Goal: Task Accomplishment & Management: Manage account settings

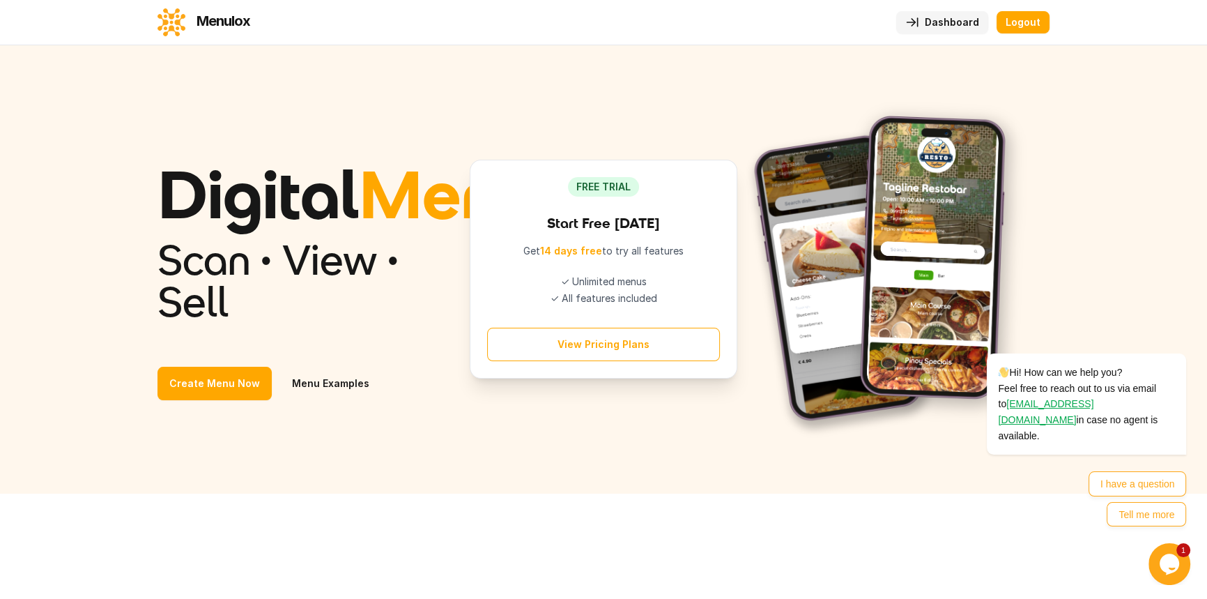
click at [944, 26] on link "Dashboard" at bounding box center [943, 22] width 92 height 22
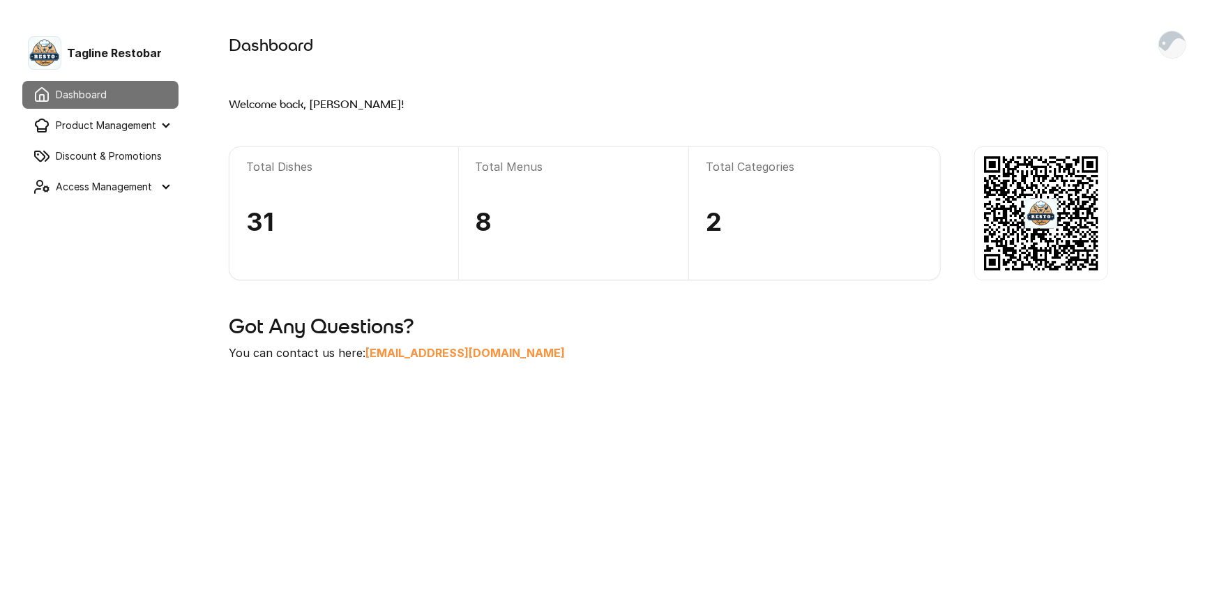
click at [125, 129] on summary "Product Management" at bounding box center [100, 126] width 156 height 28
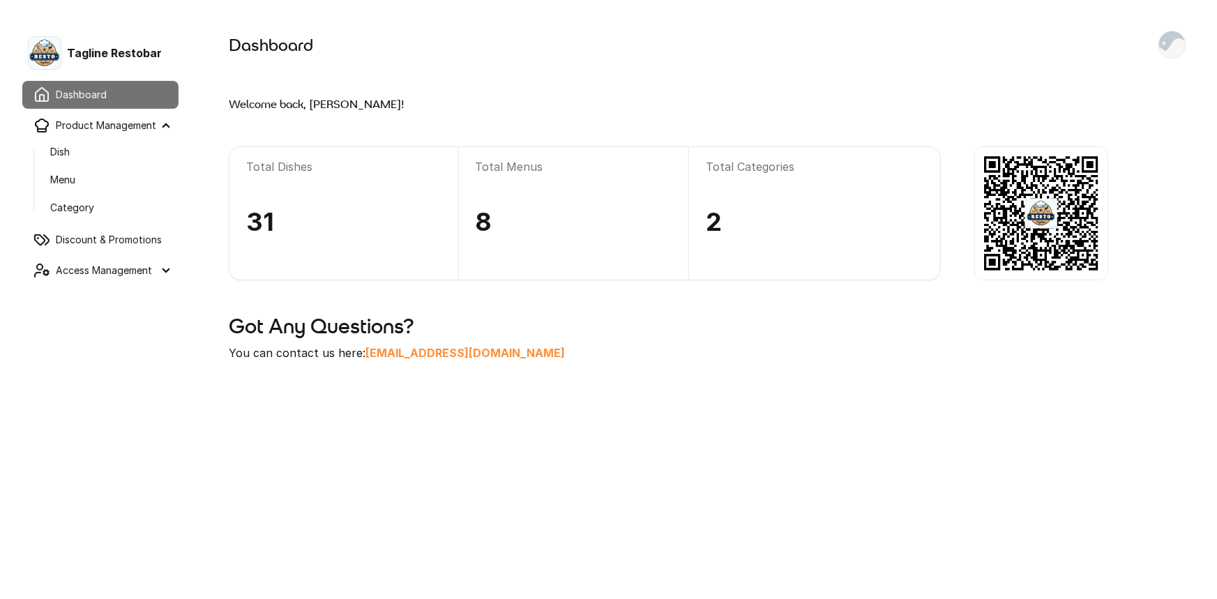
click at [98, 148] on link "Dish" at bounding box center [108, 151] width 139 height 25
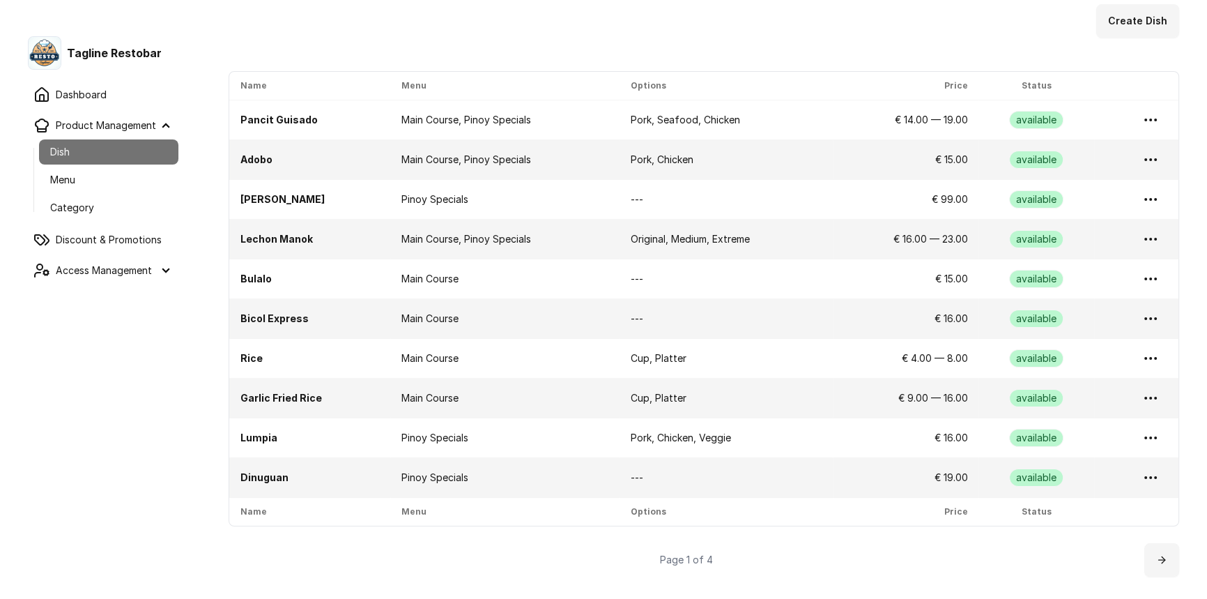
scroll to position [97, 0]
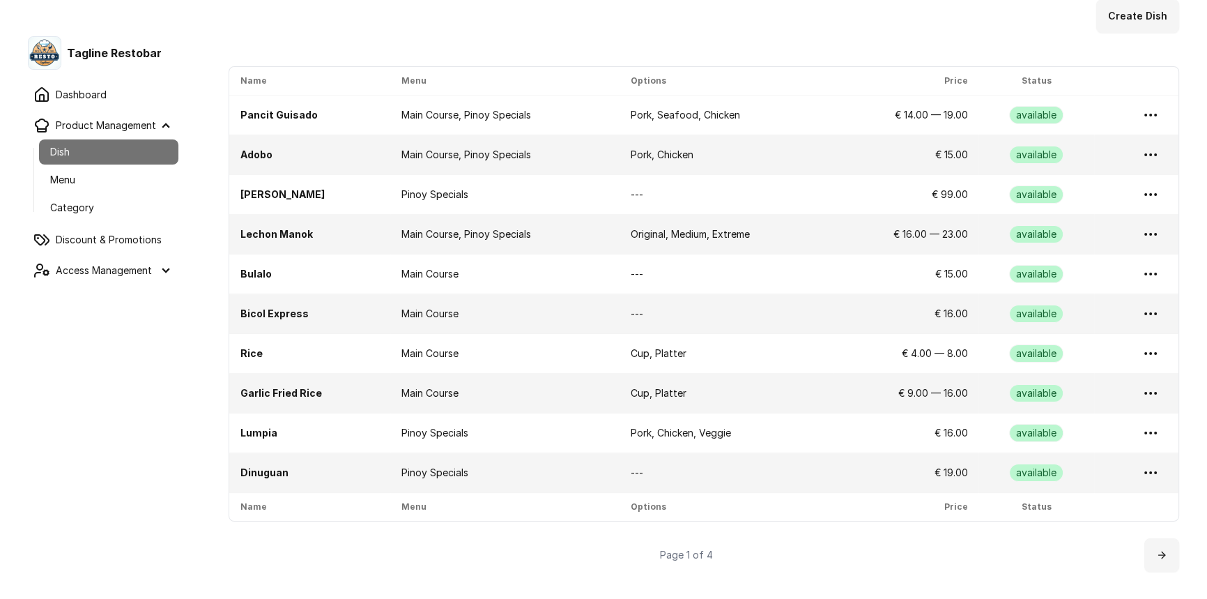
click at [1157, 551] on icon at bounding box center [1162, 554] width 11 height 11
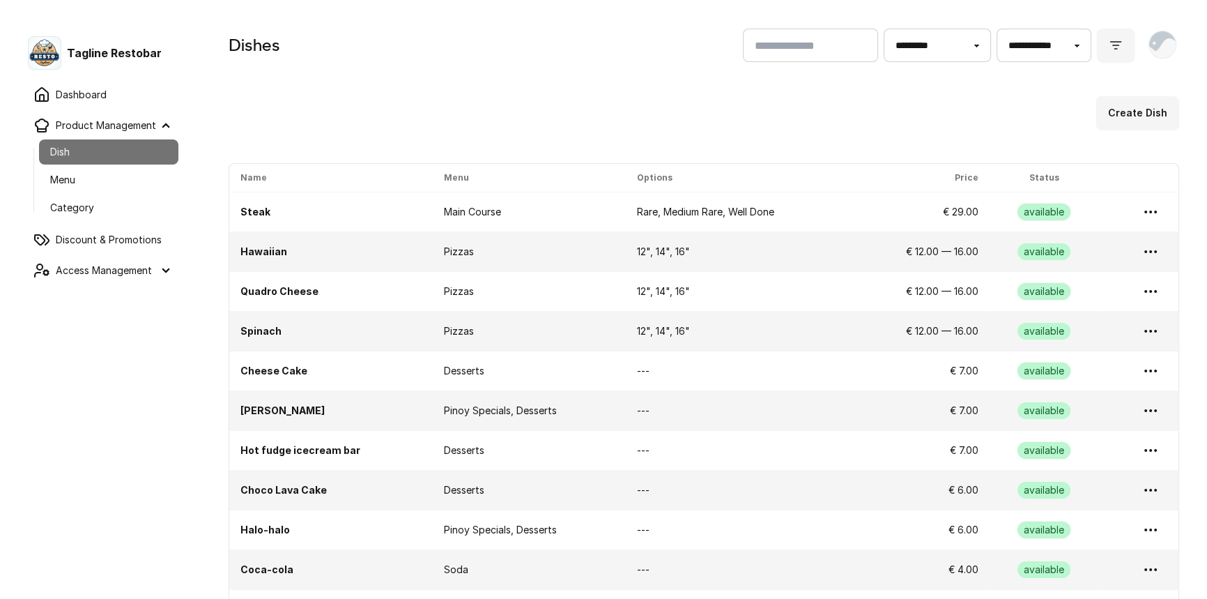
click at [122, 178] on link "Menu" at bounding box center [108, 179] width 139 height 25
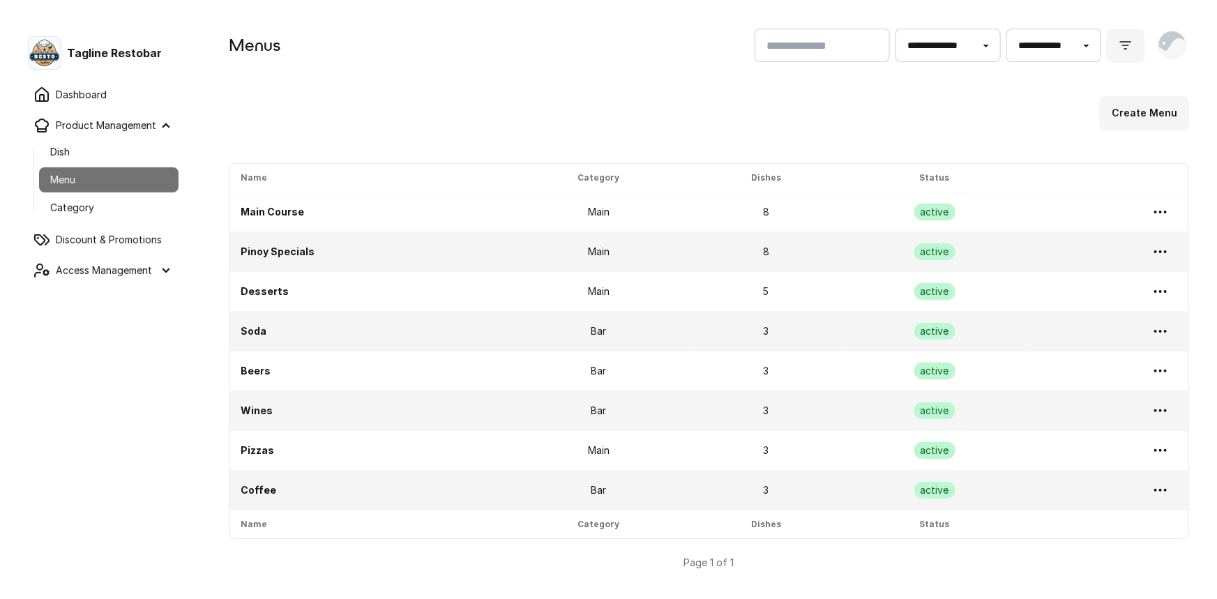
click at [294, 213] on link "Main Course" at bounding box center [272, 212] width 63 height 12
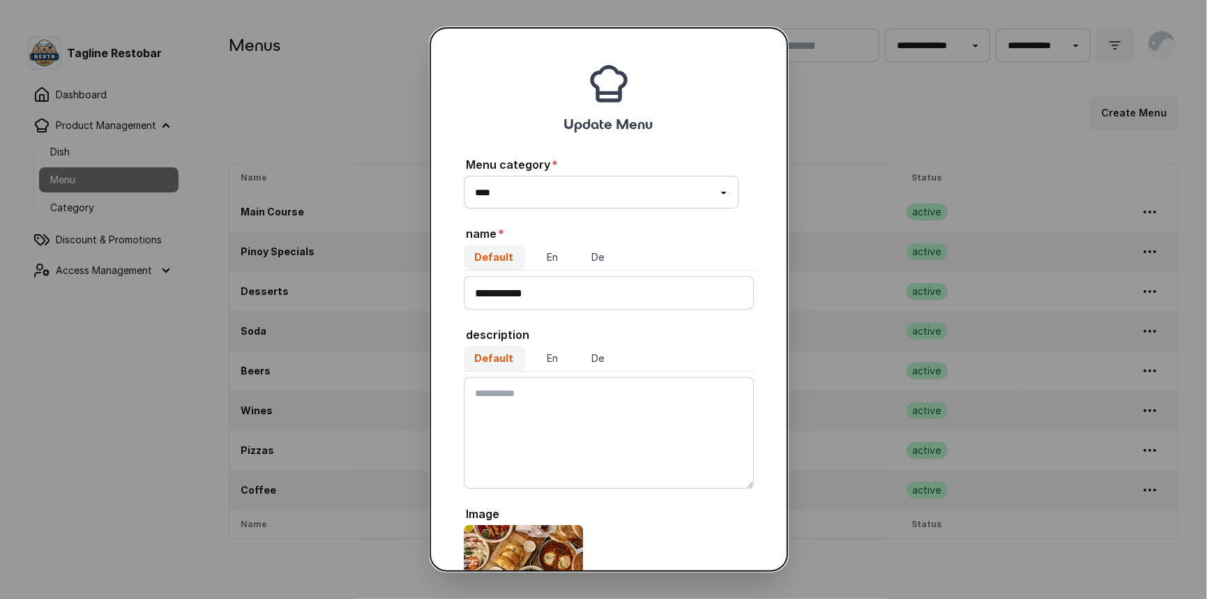
click at [333, 150] on button "close" at bounding box center [608, 299] width 1217 height 599
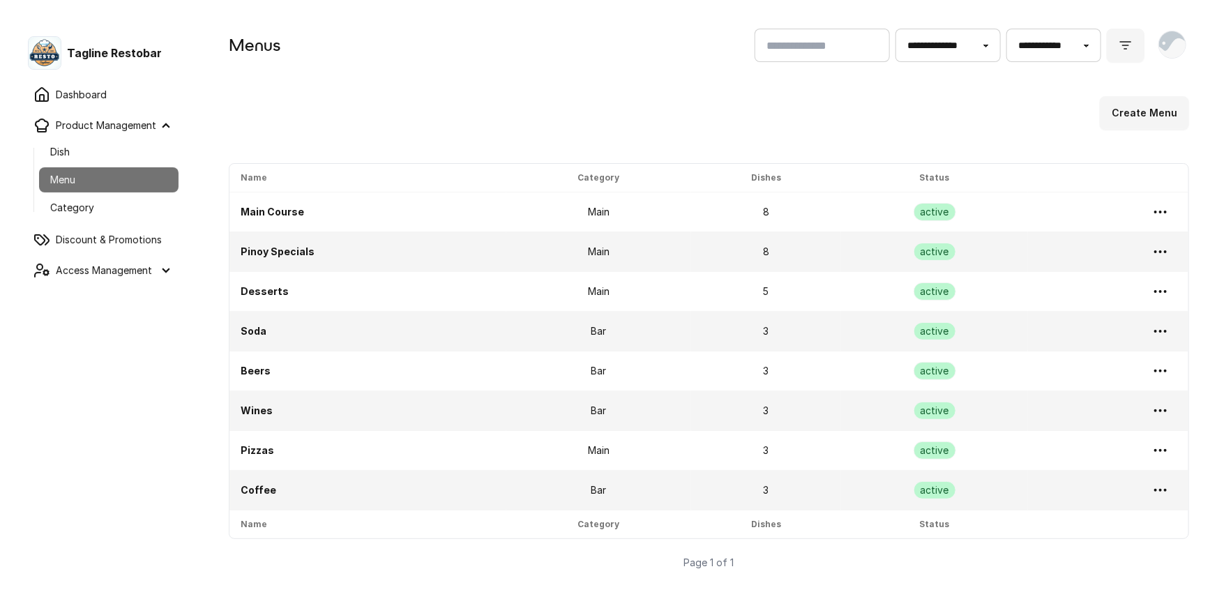
click at [105, 216] on link "Category" at bounding box center [108, 207] width 139 height 25
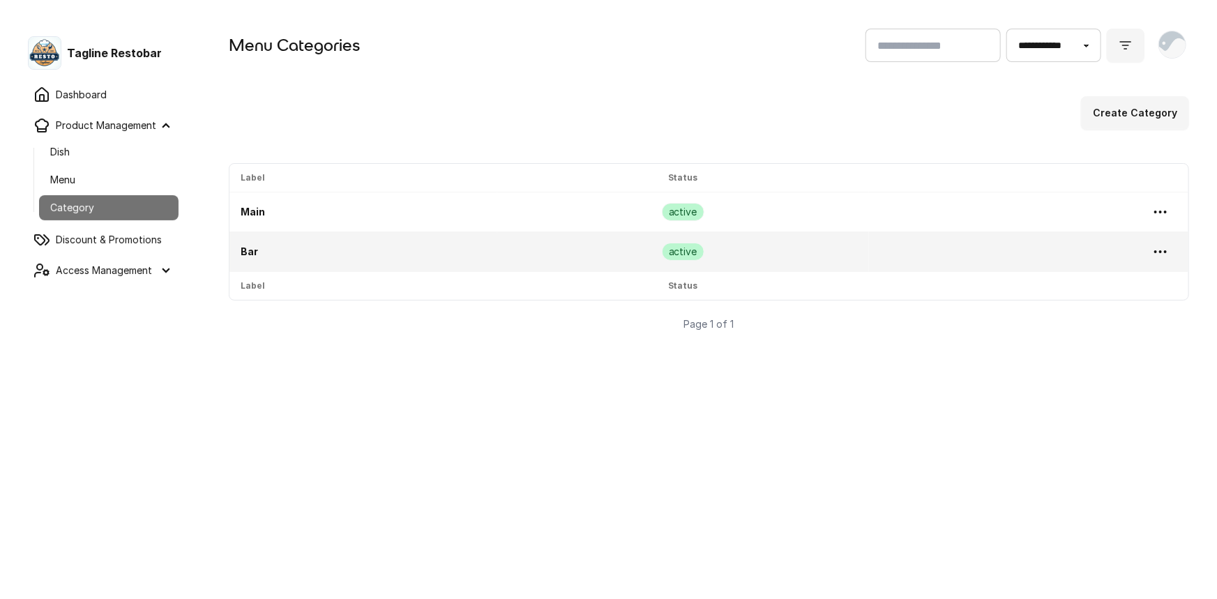
click at [112, 183] on link "Menu" at bounding box center [108, 179] width 139 height 25
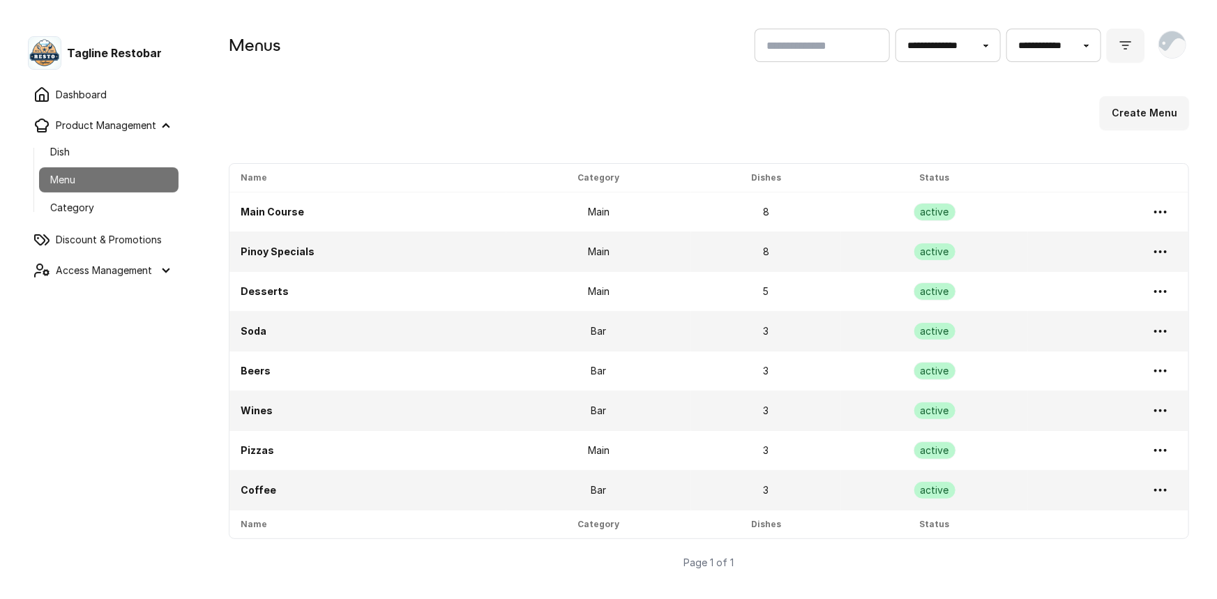
click at [258, 214] on link "Main Course" at bounding box center [272, 212] width 63 height 12
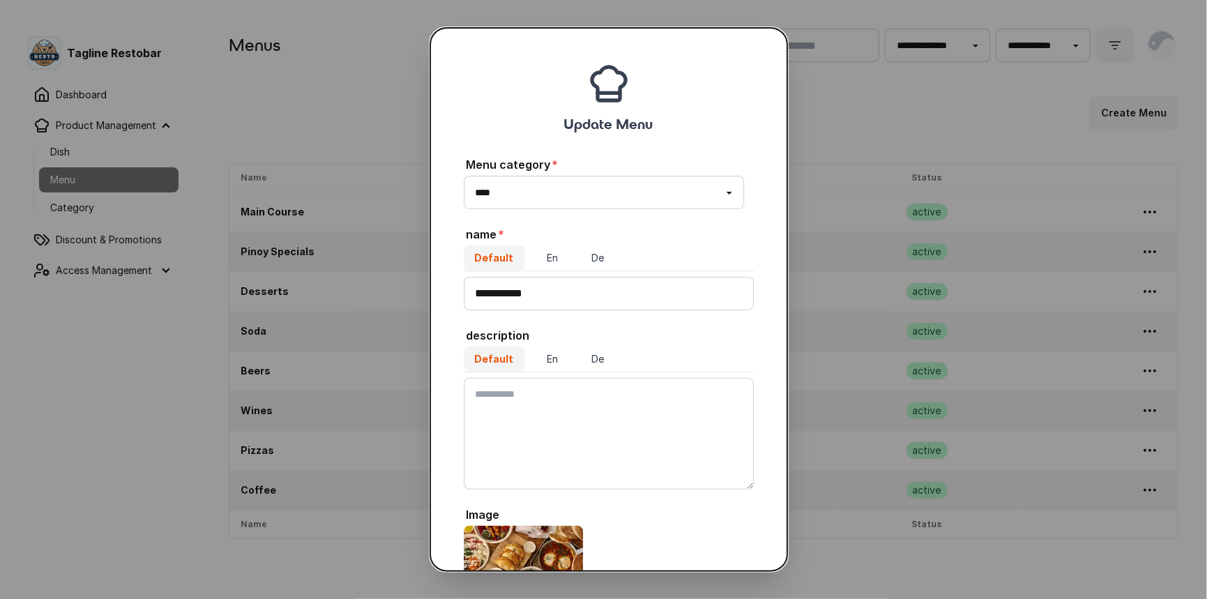
click at [360, 123] on button "close" at bounding box center [608, 299] width 1217 height 599
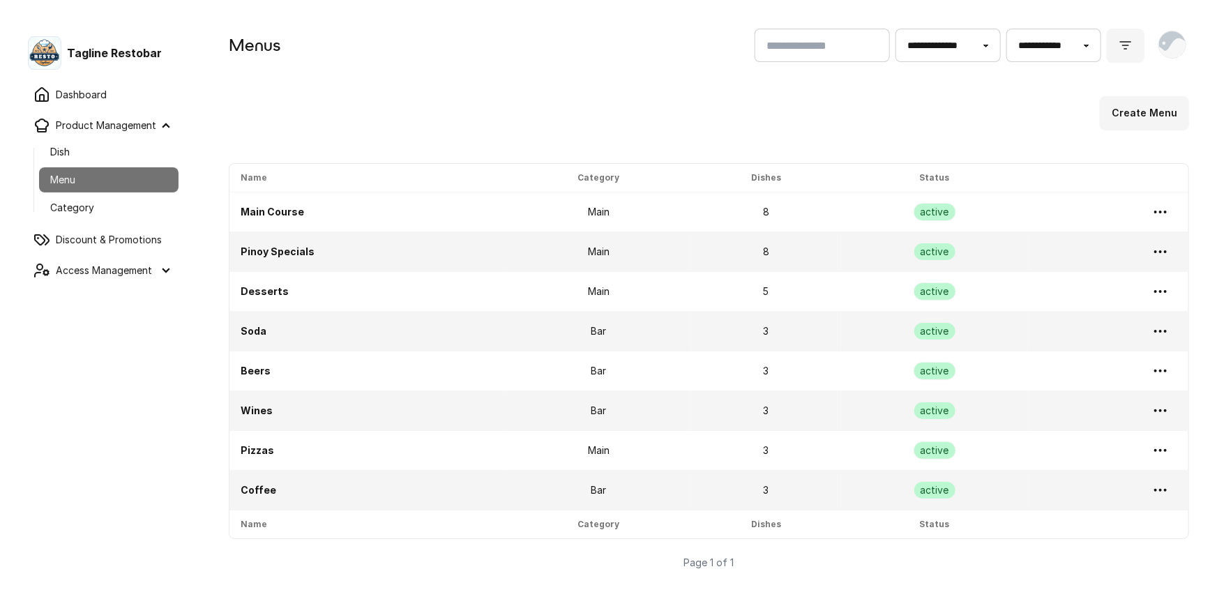
click at [281, 220] on td "Main Course" at bounding box center [367, 212] width 277 height 40
click at [280, 216] on link "Main Course" at bounding box center [272, 212] width 63 height 12
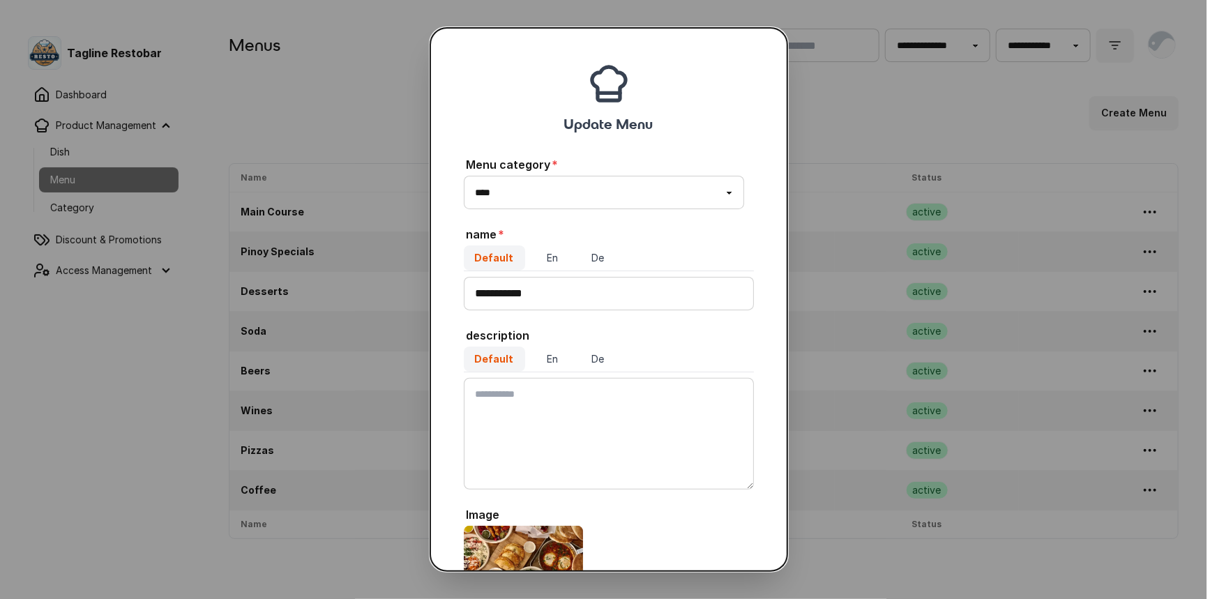
click at [289, 110] on button "close" at bounding box center [608, 299] width 1217 height 599
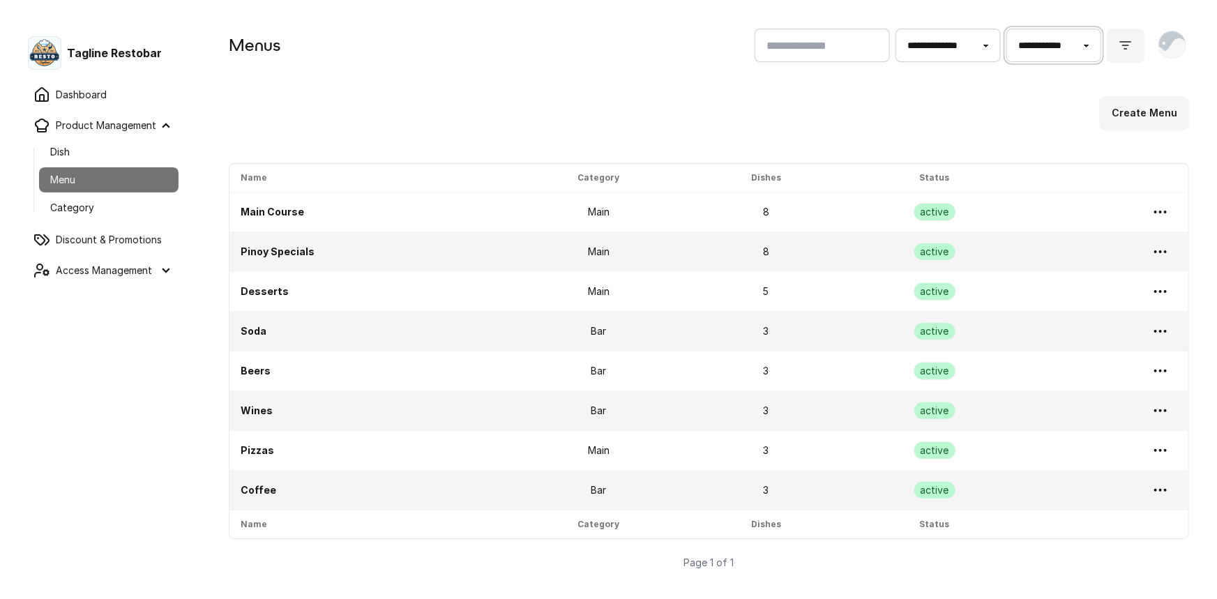
click at [1074, 47] on select "**********" at bounding box center [1053, 45] width 95 height 33
click at [951, 51] on select "**********" at bounding box center [947, 45] width 105 height 33
click at [837, 58] on input "Default" at bounding box center [821, 45] width 135 height 33
click at [699, 88] on div "**********" at bounding box center [709, 298] width 1016 height 597
click at [754, 59] on input "Default" at bounding box center [821, 45] width 135 height 33
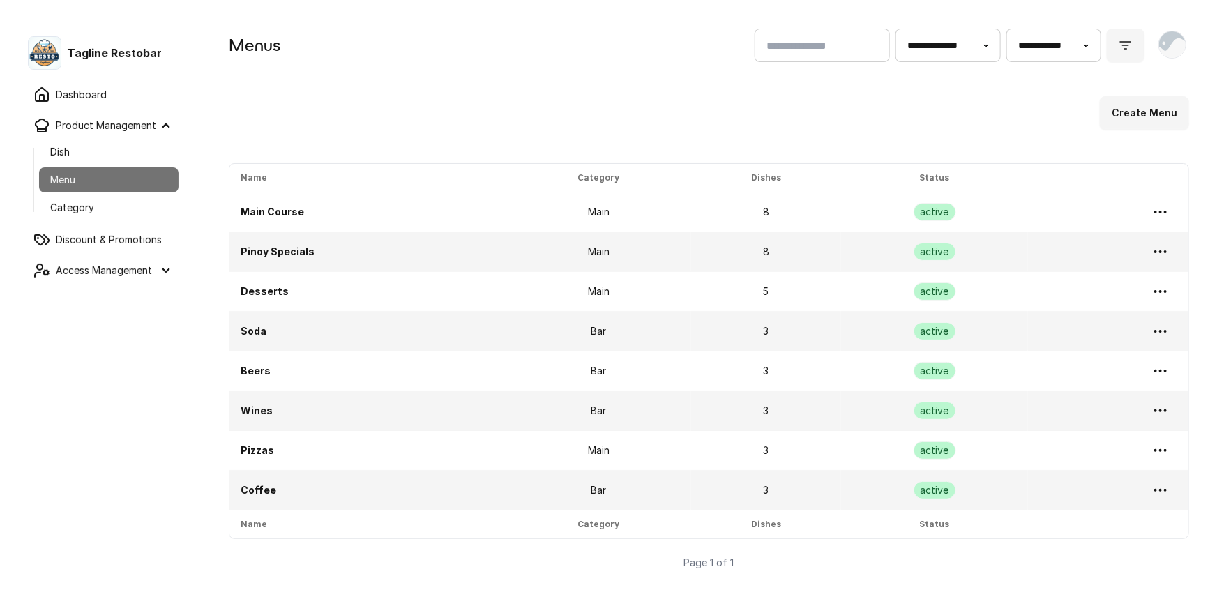
click at [685, 72] on div "**********" at bounding box center [709, 298] width 1016 height 597
click at [108, 157] on link "Dish" at bounding box center [108, 151] width 139 height 25
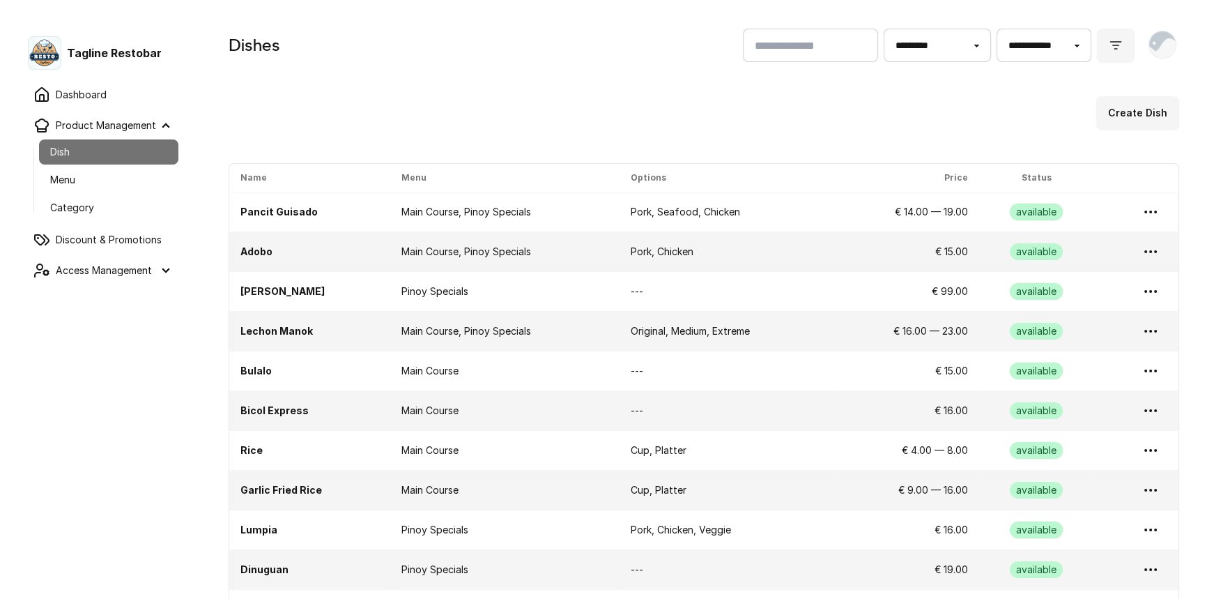
click at [300, 210] on link "Pancit Guisado" at bounding box center [279, 212] width 77 height 12
